Goal: Use online tool/utility: Use online tool/utility

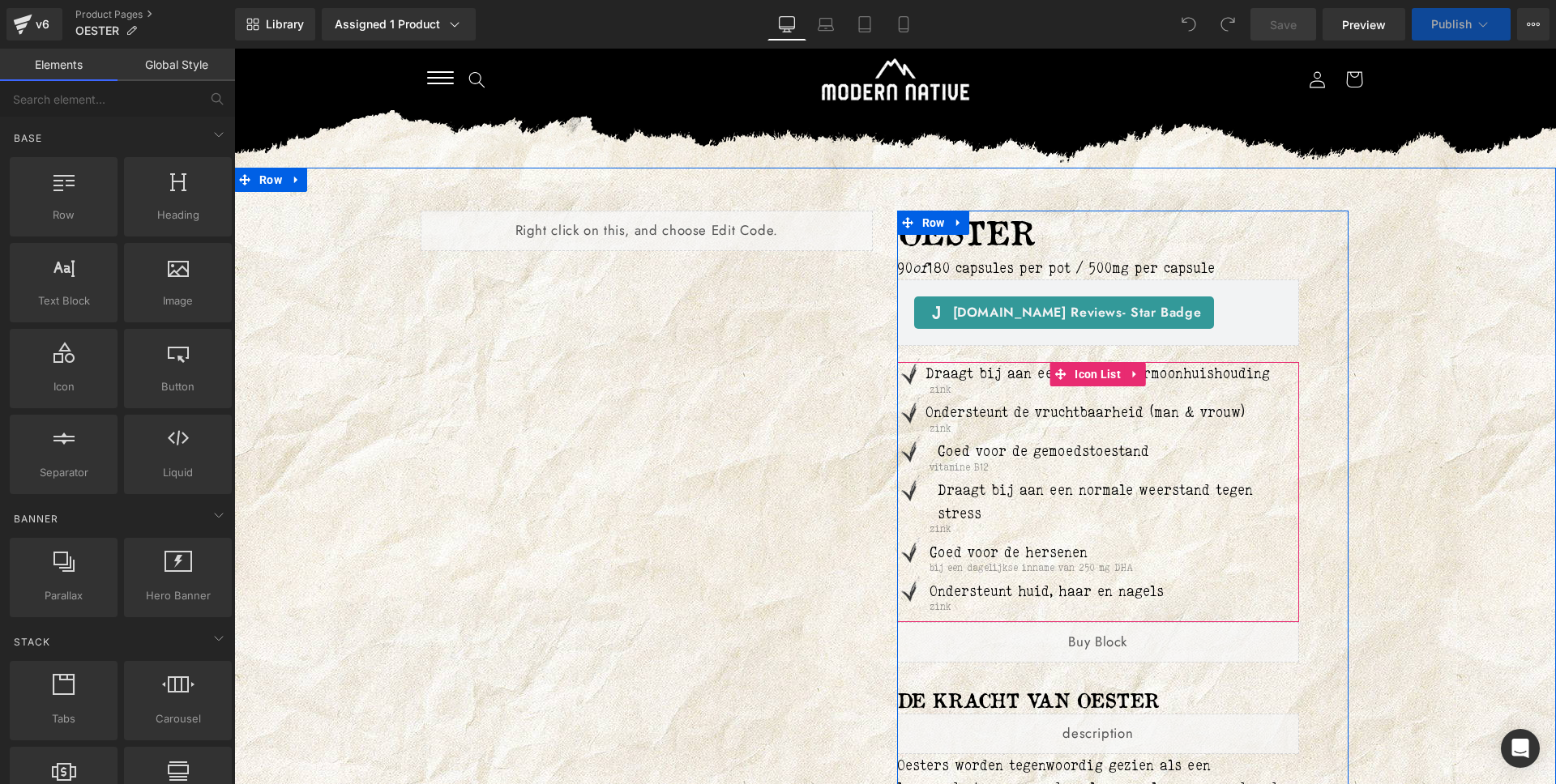
click at [954, 496] on p "Draagt bij aan een normale weerstand tegen stress" at bounding box center [1118, 502] width 362 height 46
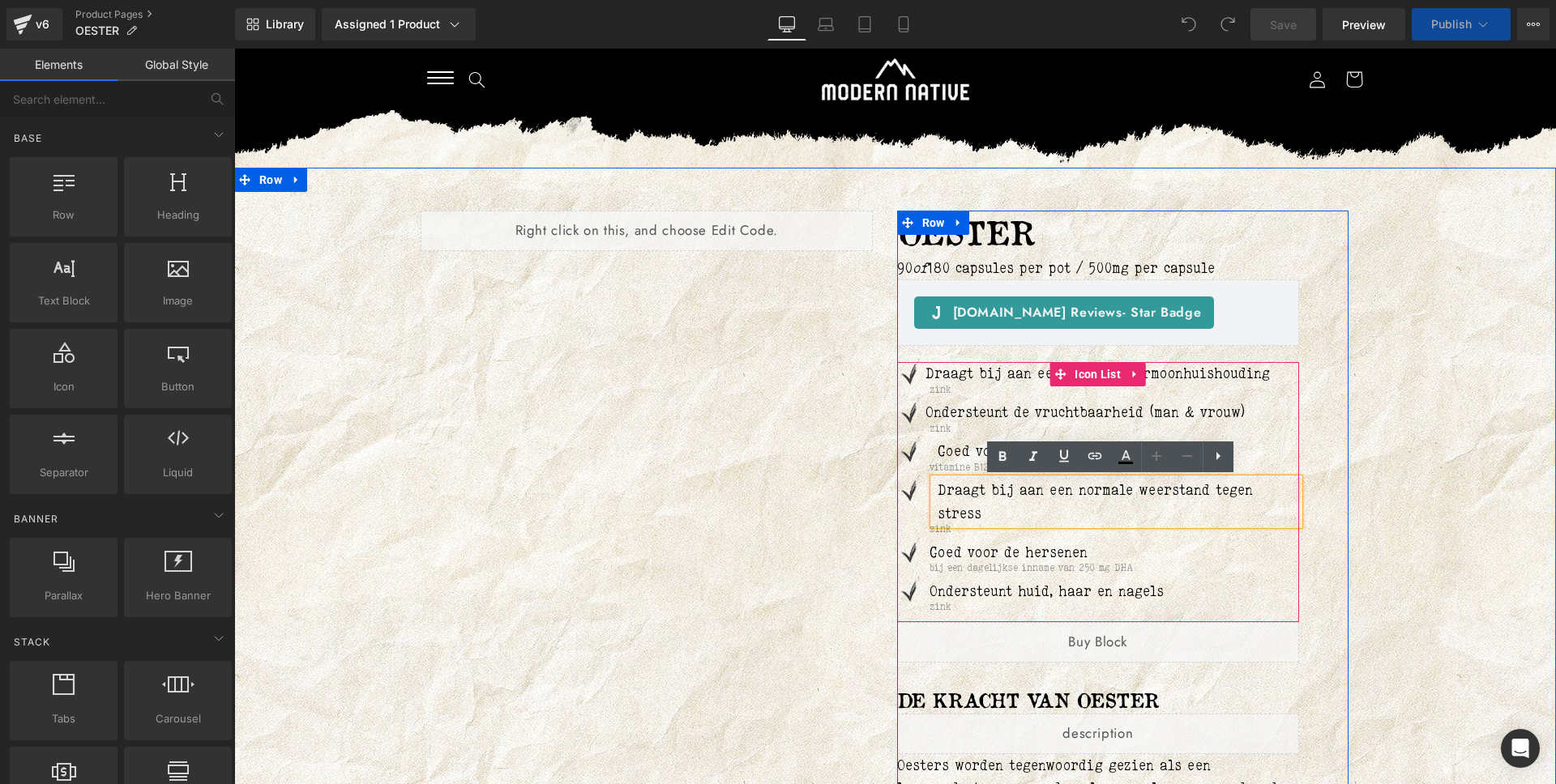
click at [937, 494] on p "Draagt bij aan een normale weerstand tegen stress" at bounding box center [1118, 502] width 362 height 46
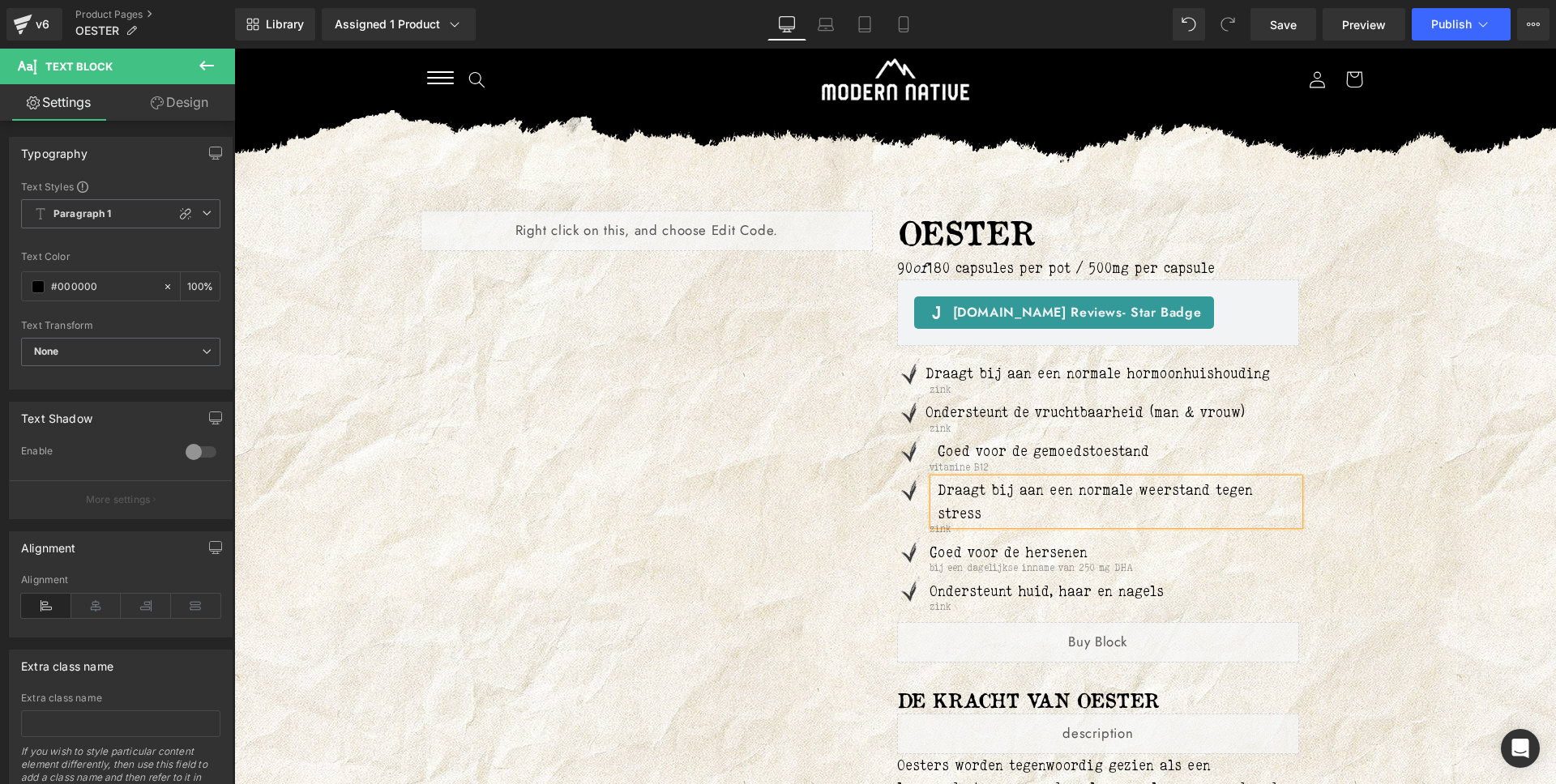
click at [937, 446] on p "Goed voor de gemoedstoestand" at bounding box center [1118, 451] width 362 height 23
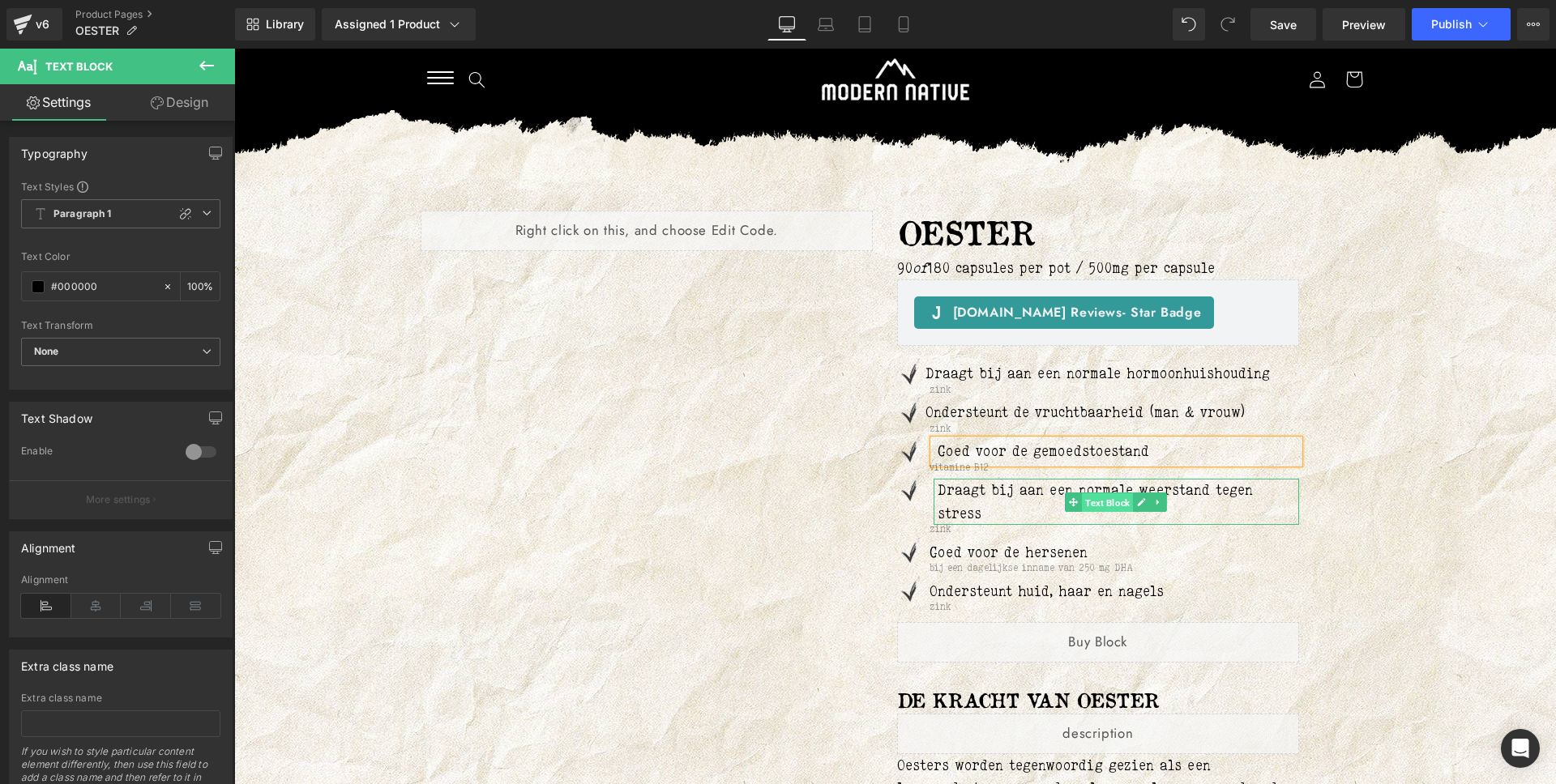
click at [1104, 497] on span "Text Block" at bounding box center [1107, 502] width 51 height 19
click at [161, 100] on link "Design" at bounding box center [179, 102] width 117 height 36
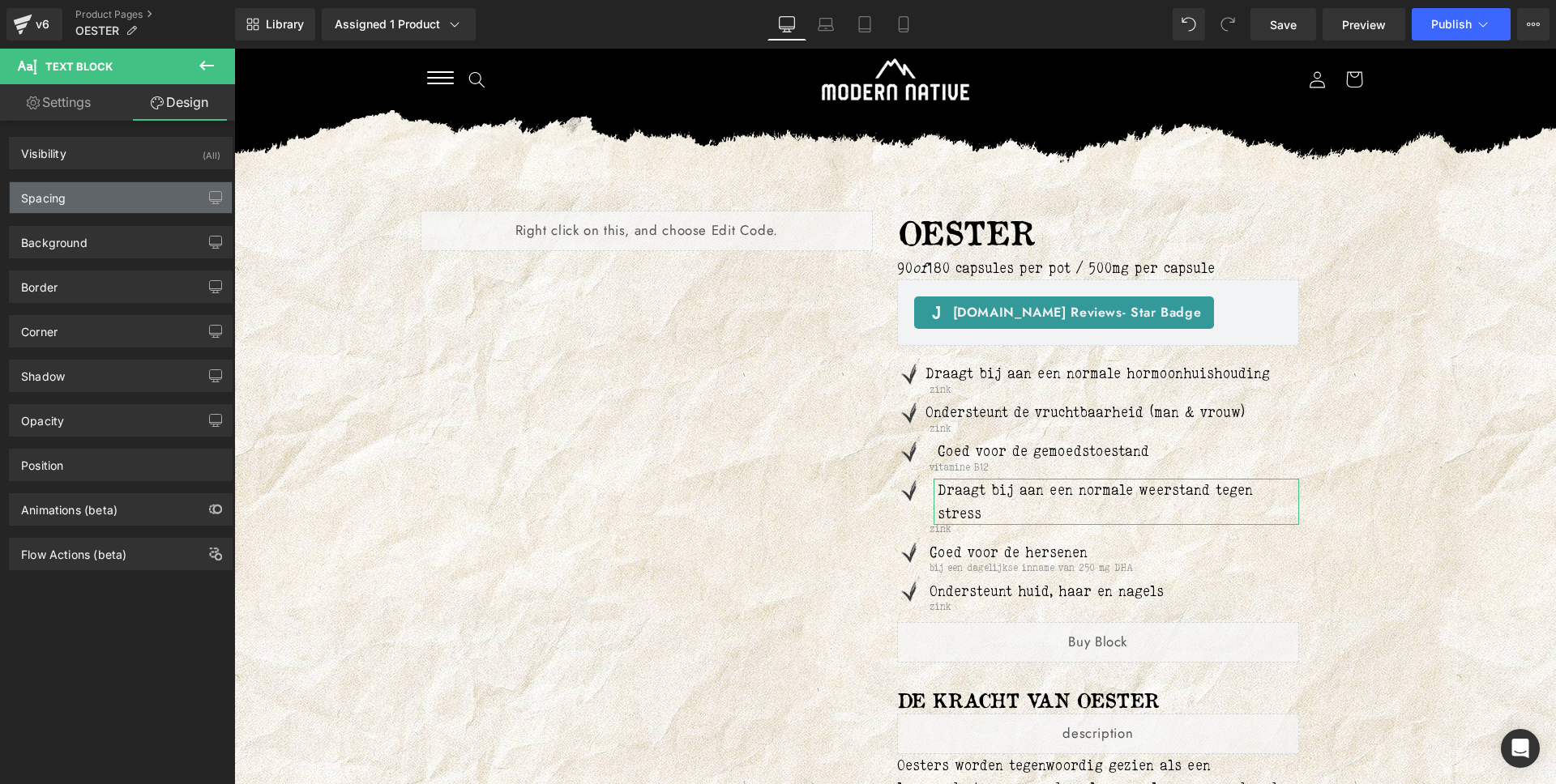
click at [106, 209] on div "Spacing" at bounding box center [121, 197] width 222 height 31
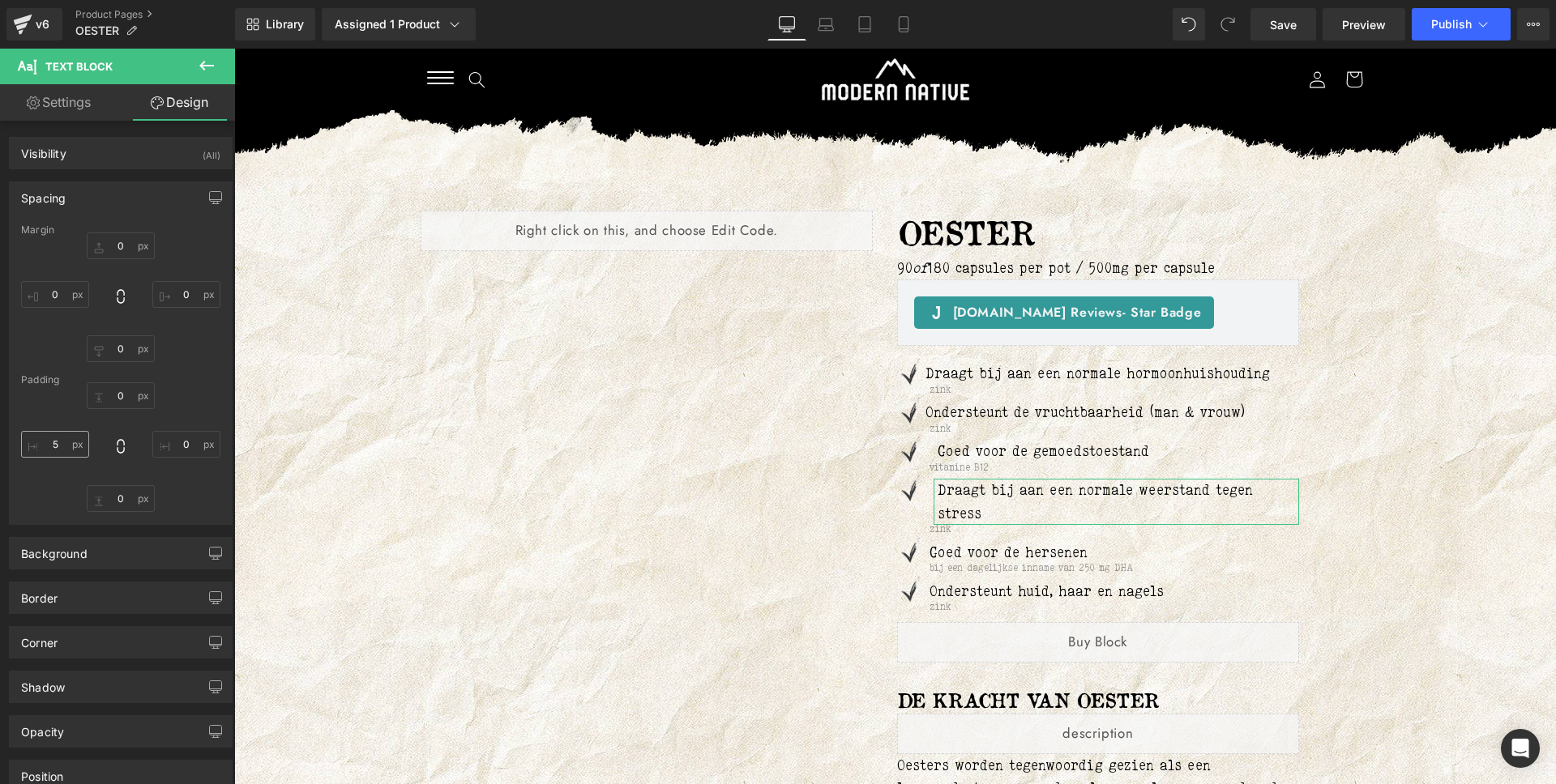
drag, startPoint x: 81, startPoint y: 459, endPoint x: 64, endPoint y: 444, distance: 22.4
click at [80, 458] on div at bounding box center [120, 447] width 199 height 130
click at [64, 444] on input "text" at bounding box center [55, 444] width 68 height 27
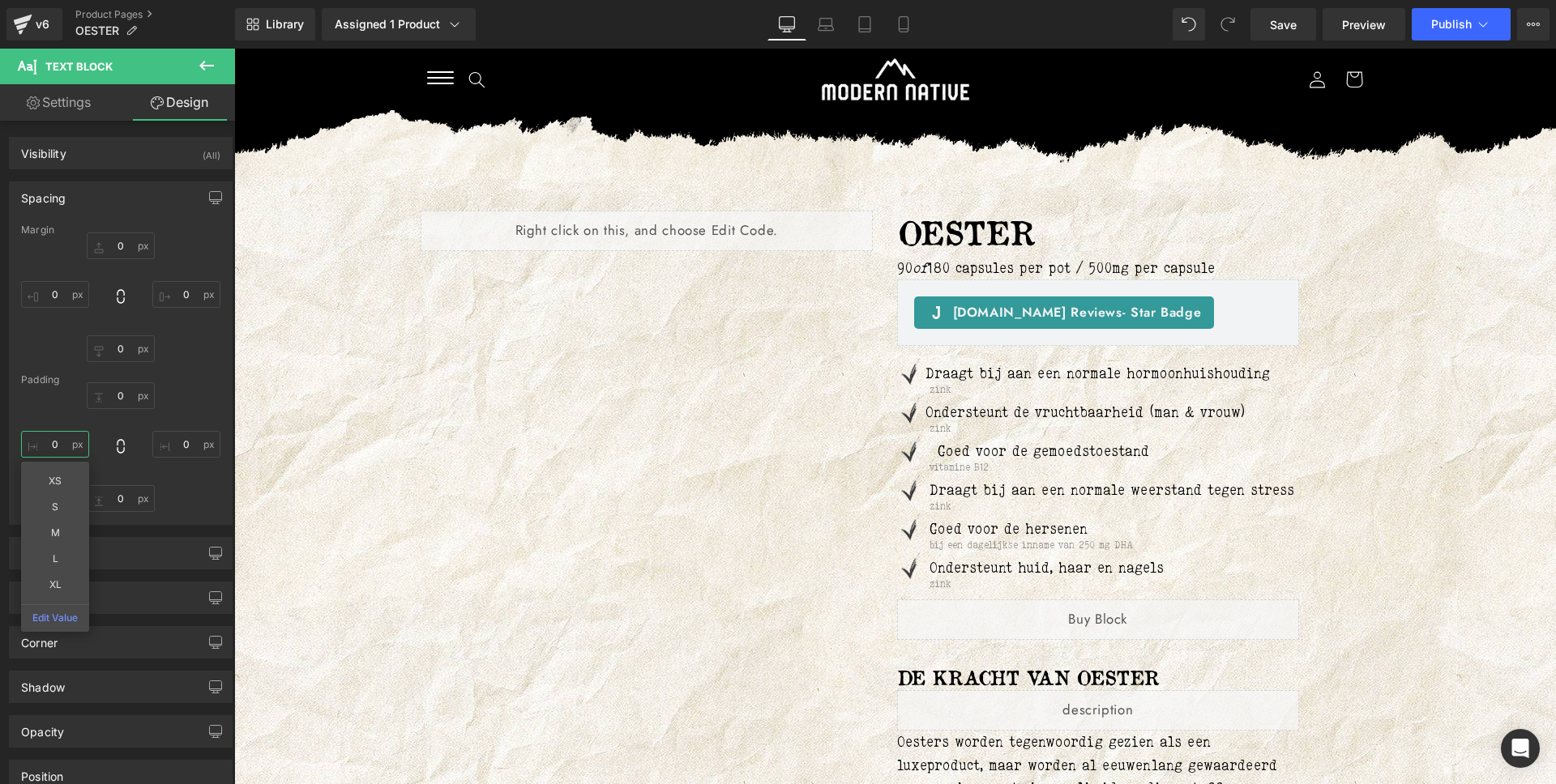
type input "0"
click at [1534, 21] on icon at bounding box center [1532, 24] width 13 height 13
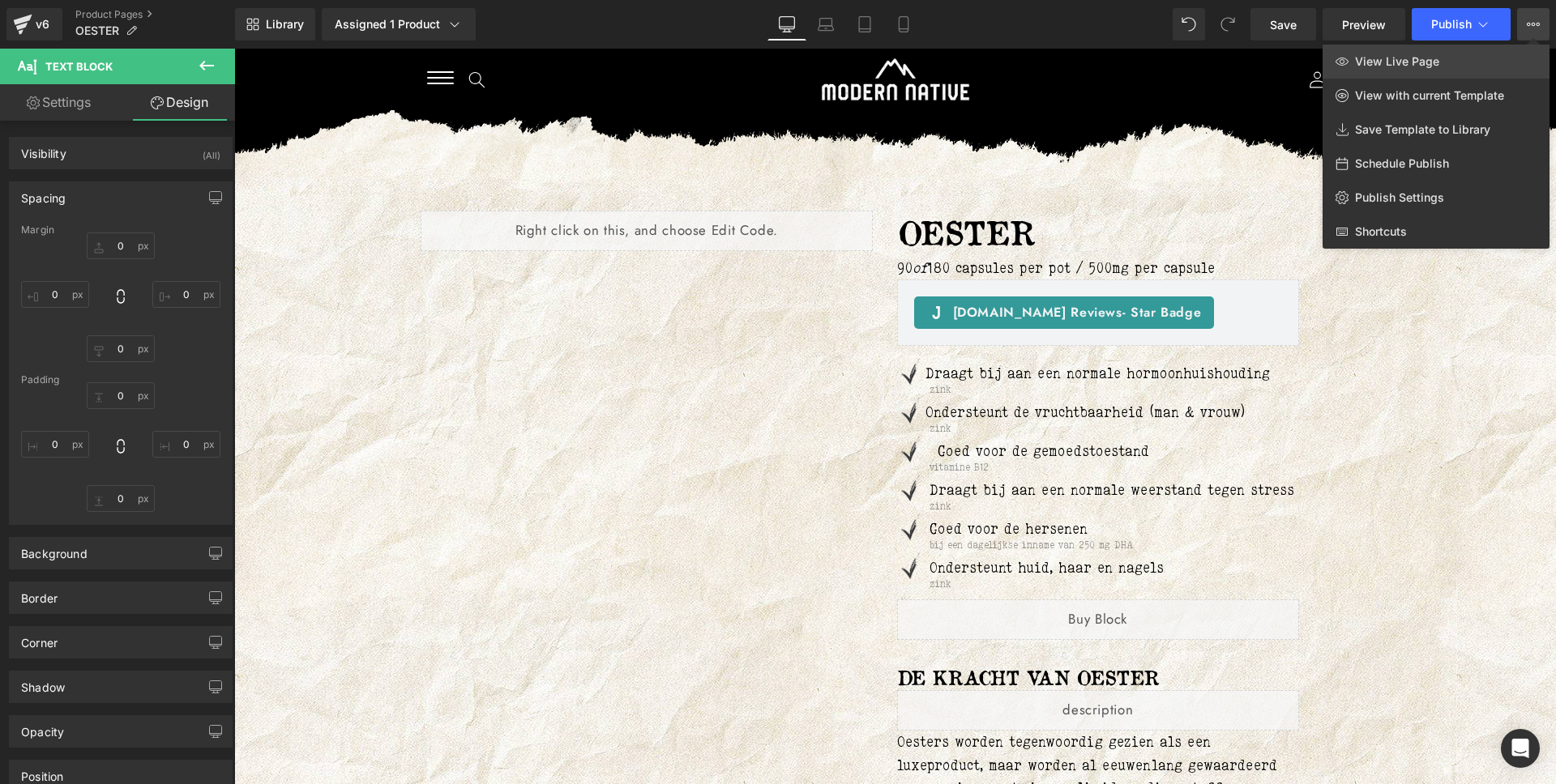
click at [1435, 55] on span "View Live Page" at bounding box center [1397, 61] width 84 height 15
